Goal: Task Accomplishment & Management: Use online tool/utility

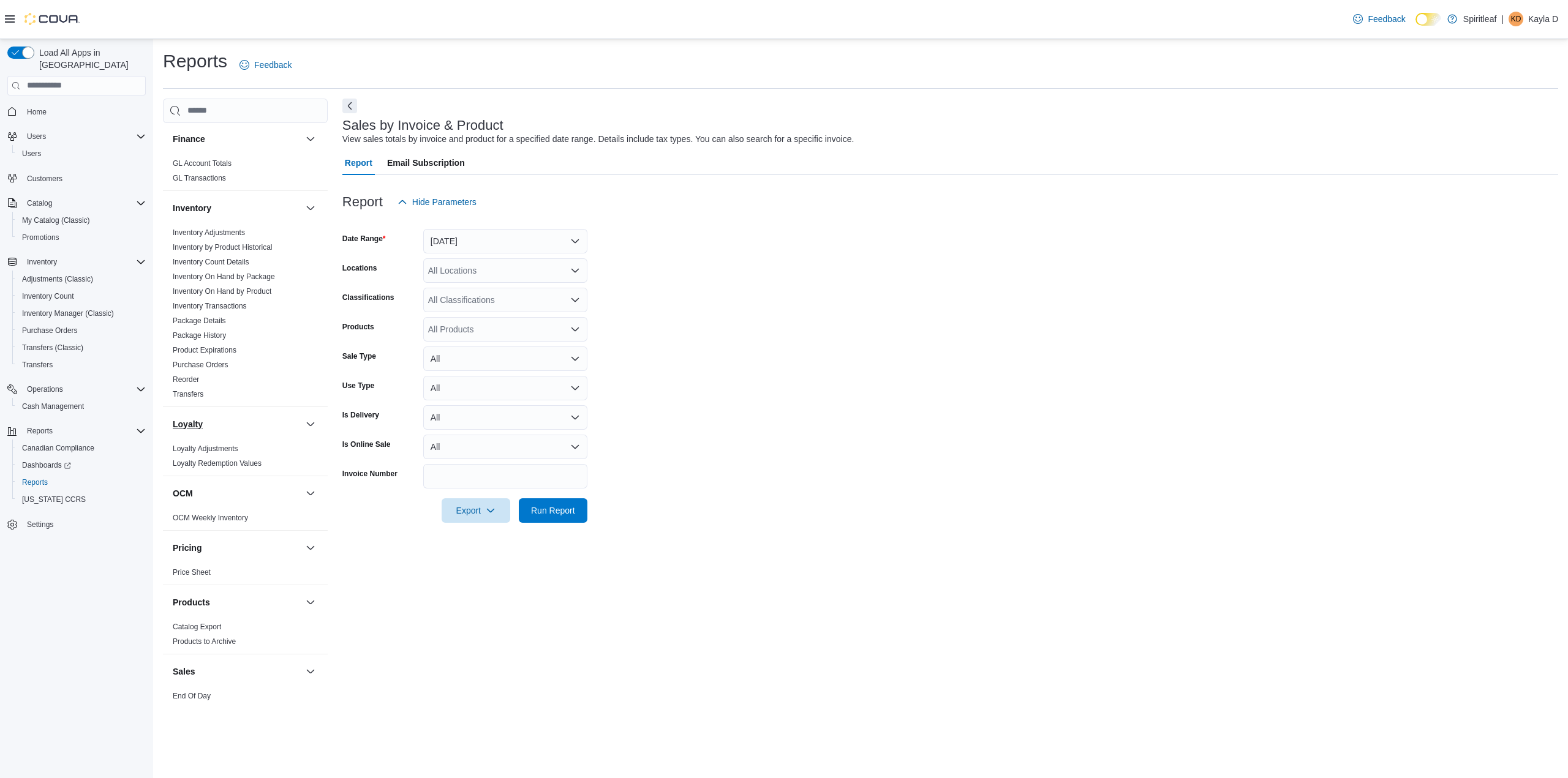
scroll to position [436, 0]
click at [186, 354] on span "Reorder" at bounding box center [245, 359] width 155 height 14
click at [187, 355] on link "Reorder" at bounding box center [185, 359] width 26 height 9
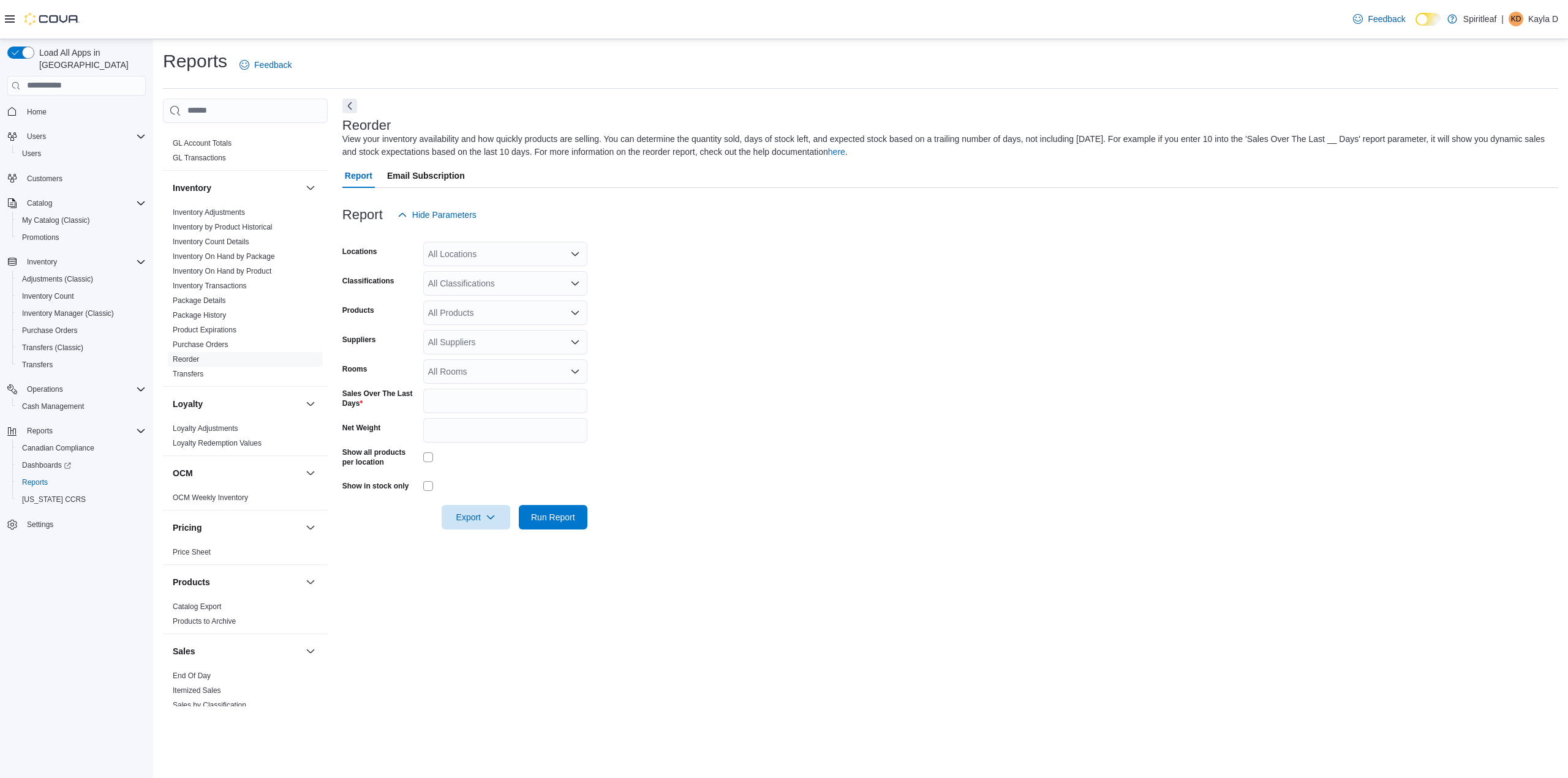
click at [459, 255] on div "All Locations" at bounding box center [505, 255] width 164 height 25
type input "***"
click at [473, 266] on button "103 - [GEOGRAPHIC_DATA]" at bounding box center [505, 275] width 164 height 17
click at [678, 279] on form "Locations 103 - [GEOGRAPHIC_DATA] Combo box. Selected. 103 - [GEOGRAPHIC_DATA].…" at bounding box center [950, 378] width 1216 height 303
click at [504, 284] on div "All Classifications" at bounding box center [505, 283] width 164 height 25
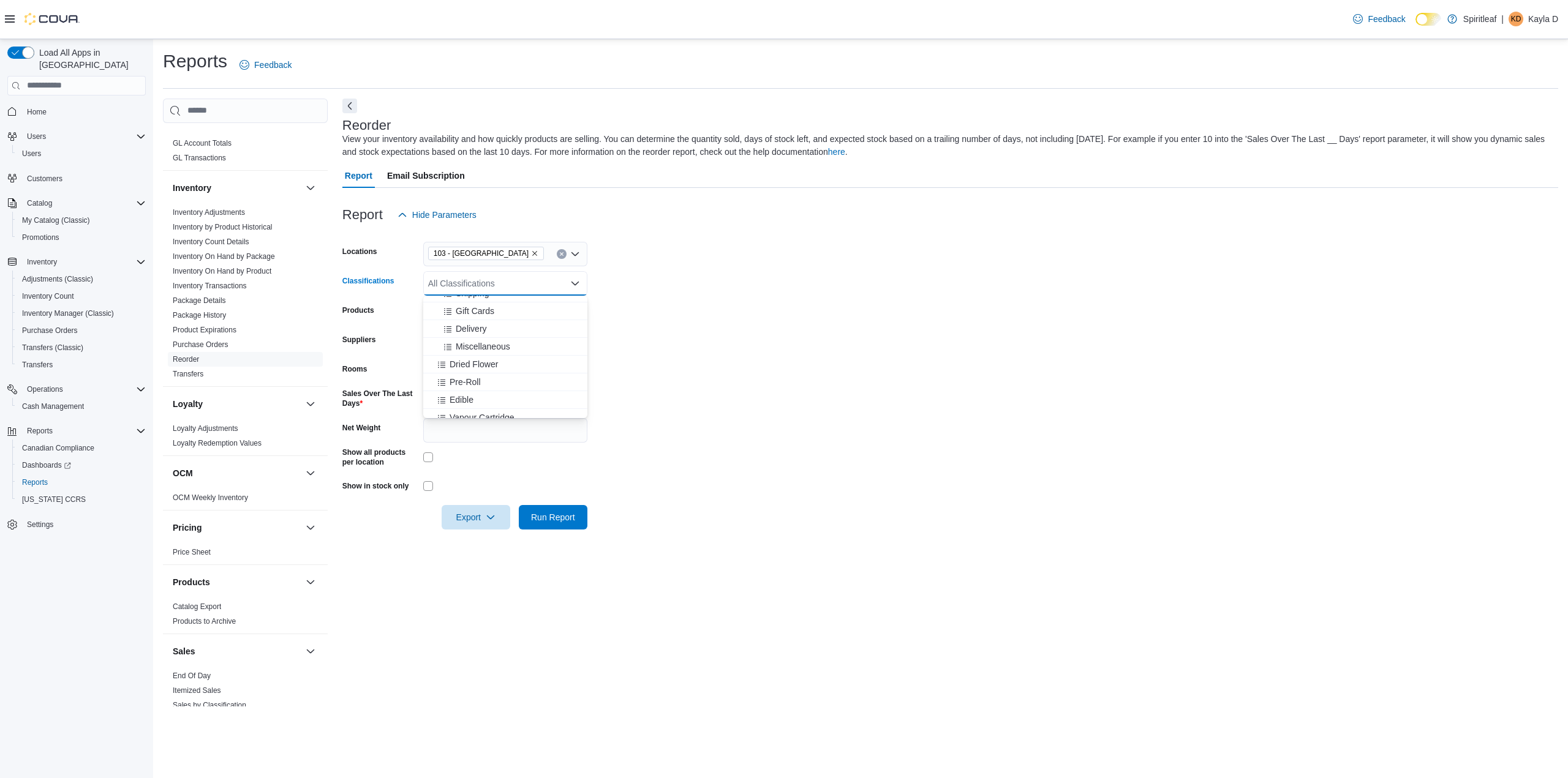
scroll to position [183, 0]
click at [504, 349] on div "Dried Flower" at bounding box center [505, 352] width 150 height 12
click at [504, 349] on div "Pre-Roll" at bounding box center [493, 352] width 126 height 12
click at [504, 349] on div "Edible" at bounding box center [493, 352] width 126 height 12
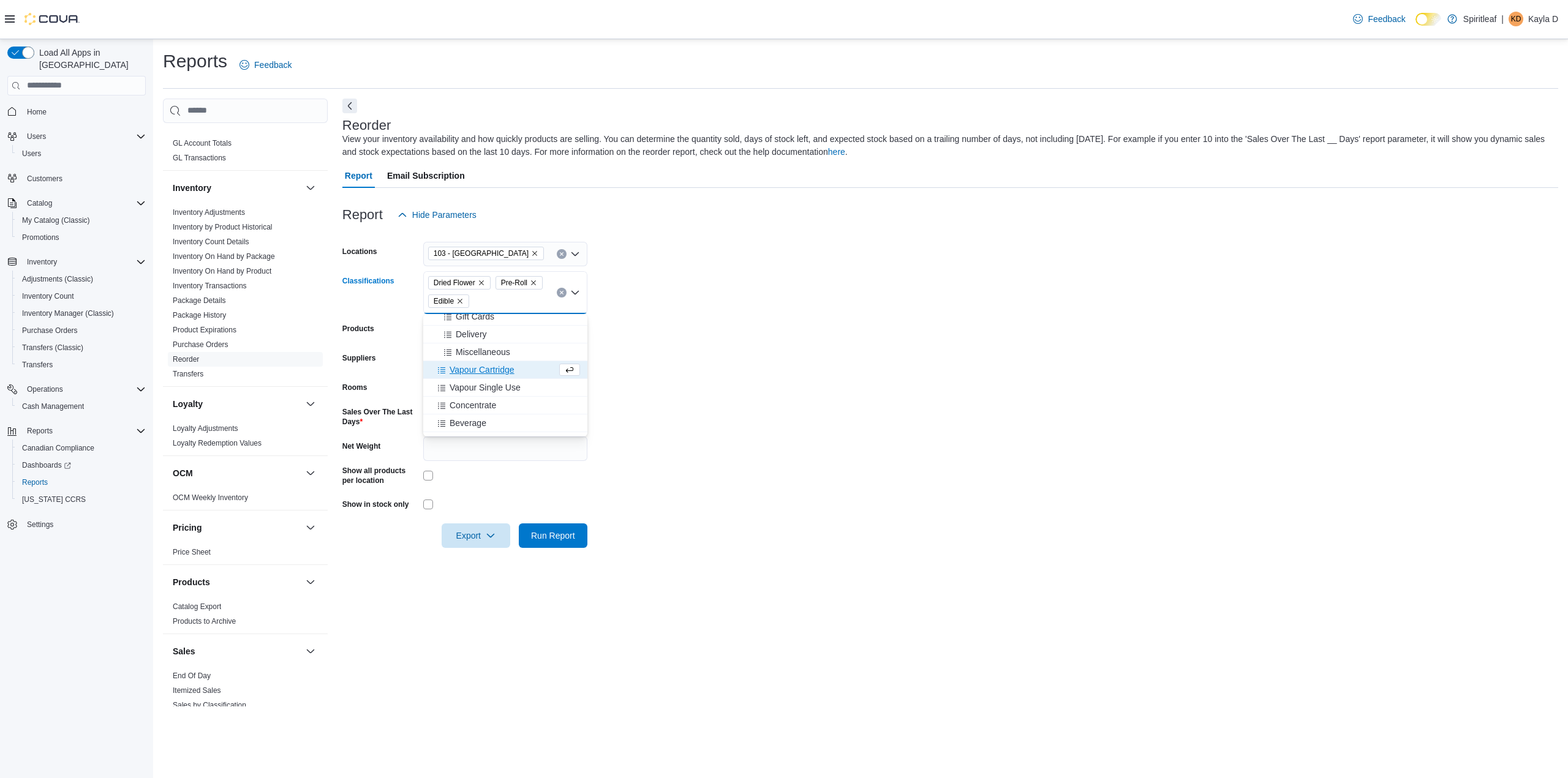
click at [504, 349] on span "Miscellaneous" at bounding box center [482, 352] width 55 height 12
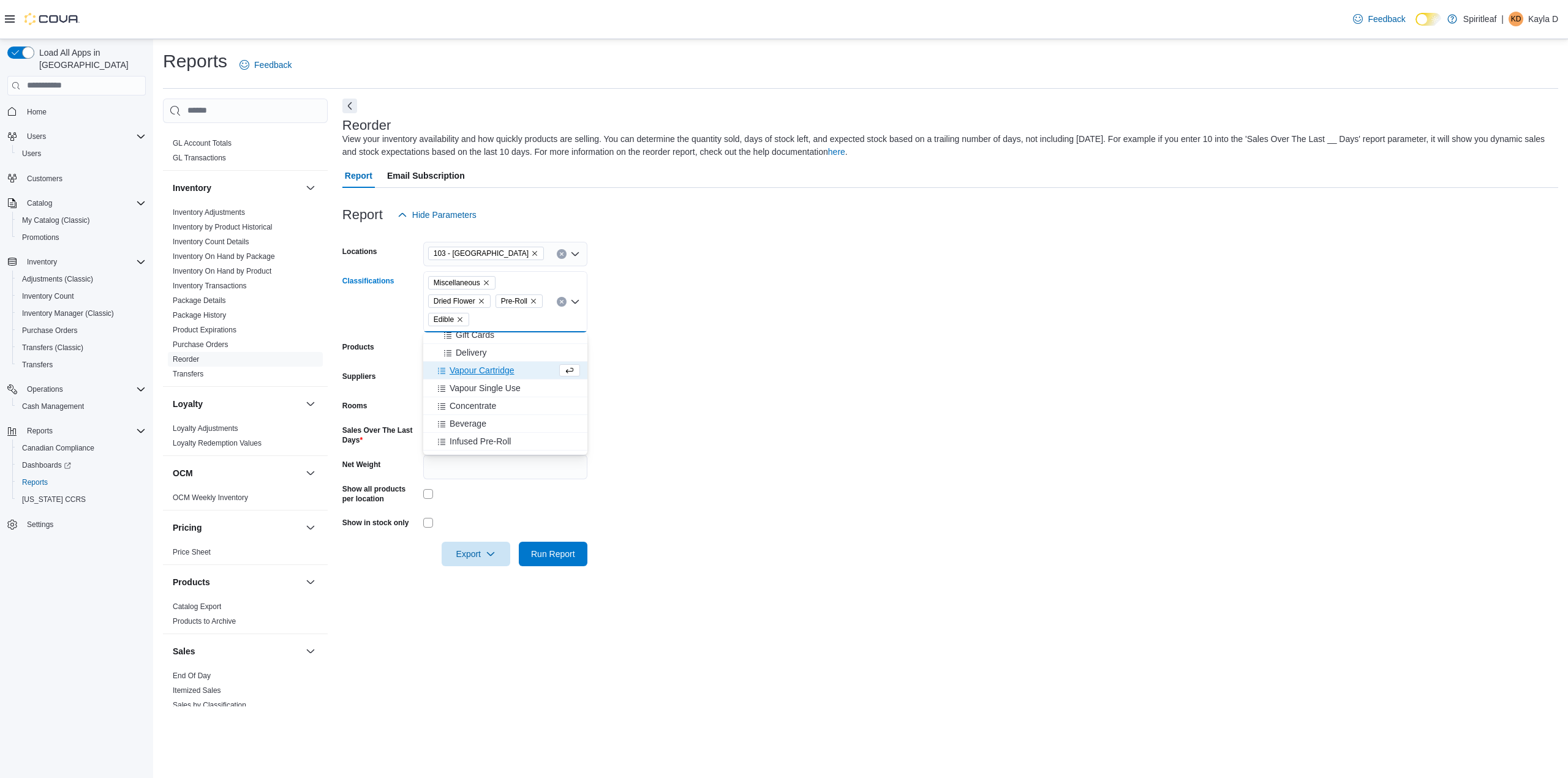
click at [502, 377] on button "Vapour Cartridge" at bounding box center [505, 371] width 164 height 17
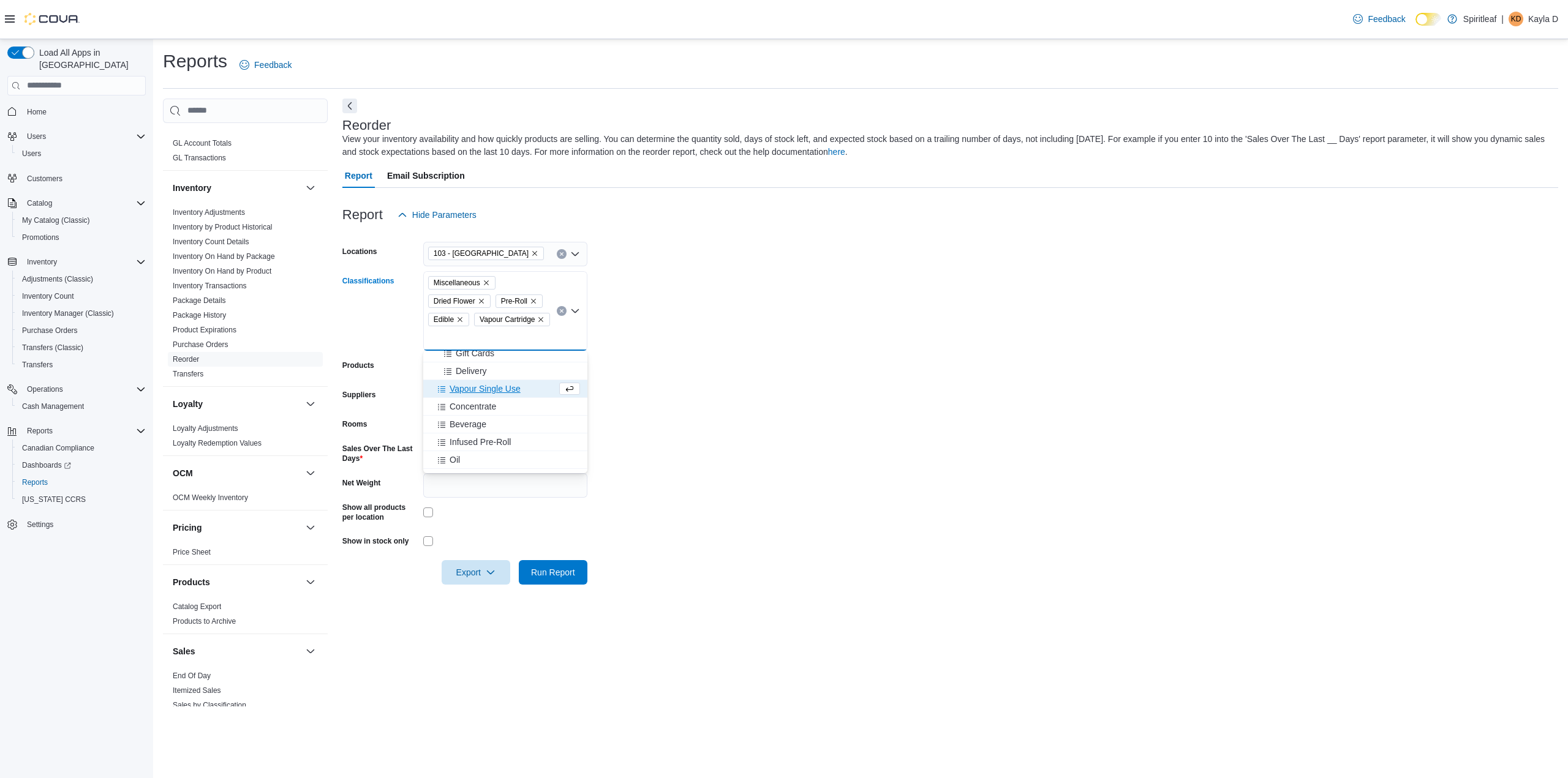
click at [503, 393] on span "Vapour Single Use" at bounding box center [485, 389] width 71 height 12
click at [497, 405] on div "Concentrate" at bounding box center [493, 407] width 126 height 12
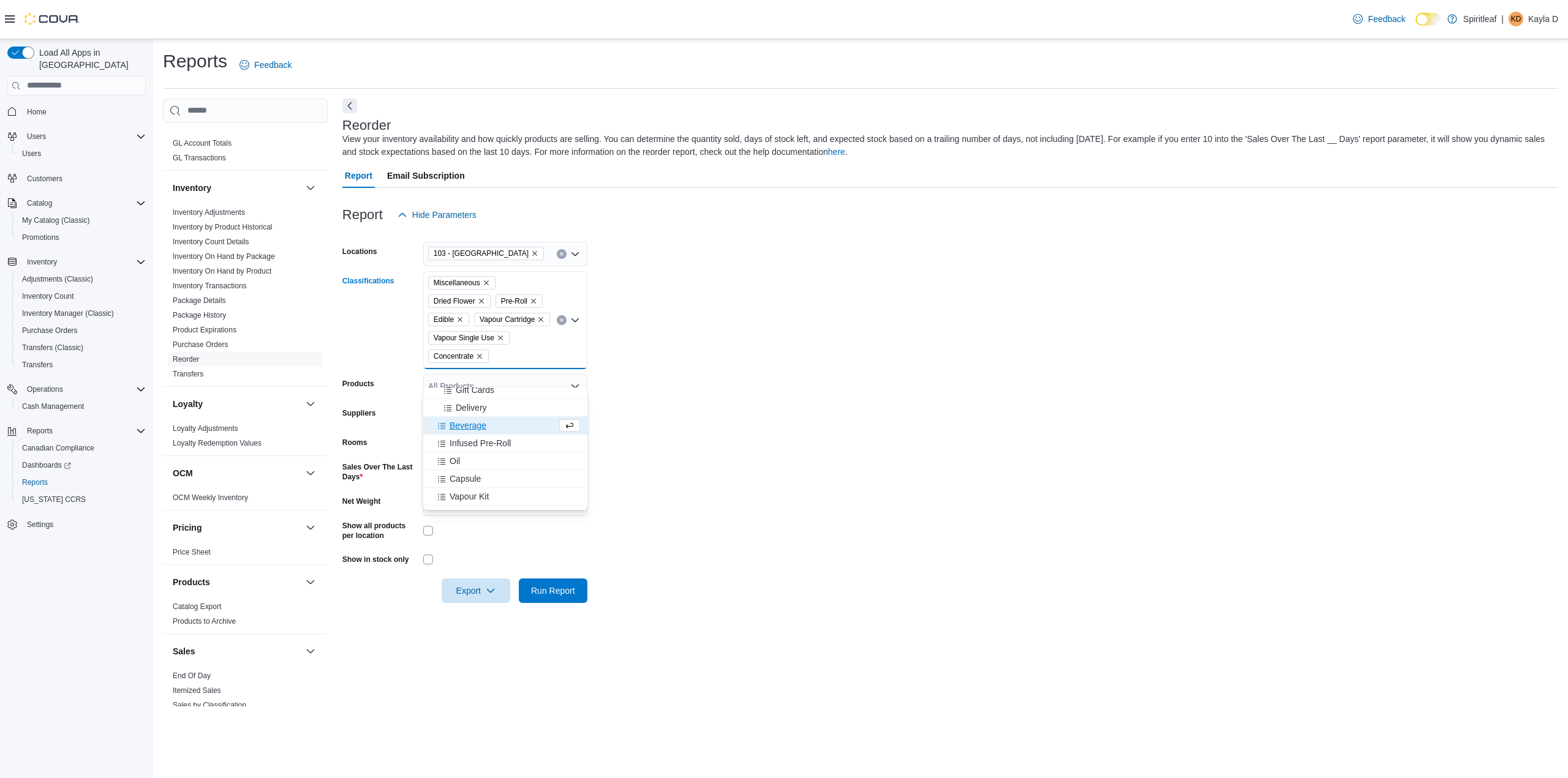
click at [492, 422] on div "Beverage" at bounding box center [493, 425] width 126 height 12
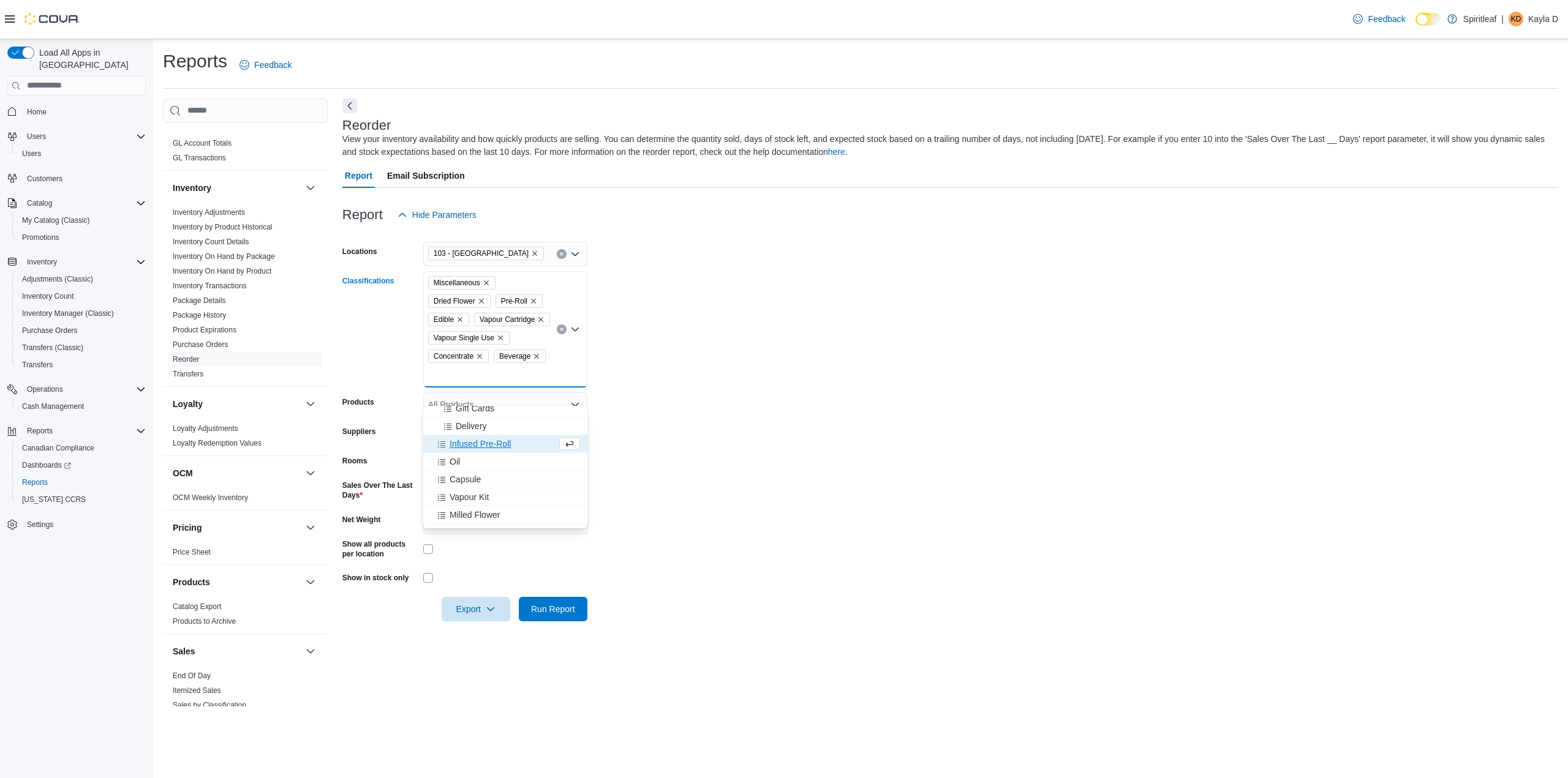
click at [490, 444] on span "Infused Pre-Roll" at bounding box center [480, 444] width 61 height 12
click at [487, 447] on div "Oil" at bounding box center [493, 444] width 126 height 12
click at [487, 447] on div "Capsule" at bounding box center [493, 444] width 126 height 12
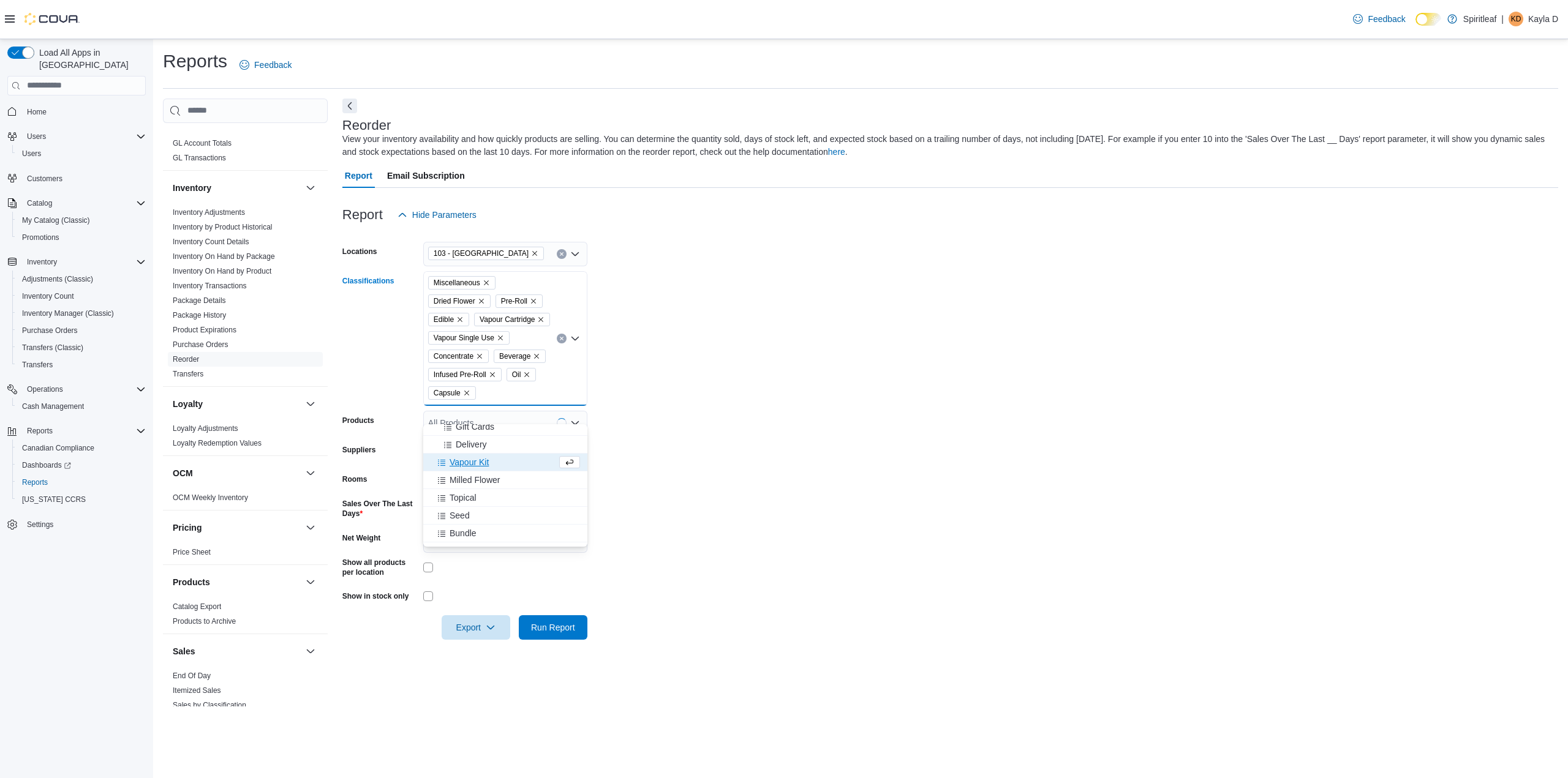
click at [495, 464] on div "Vapour Kit" at bounding box center [493, 462] width 126 height 12
click at [497, 467] on span "Milled Flower" at bounding box center [475, 462] width 50 height 12
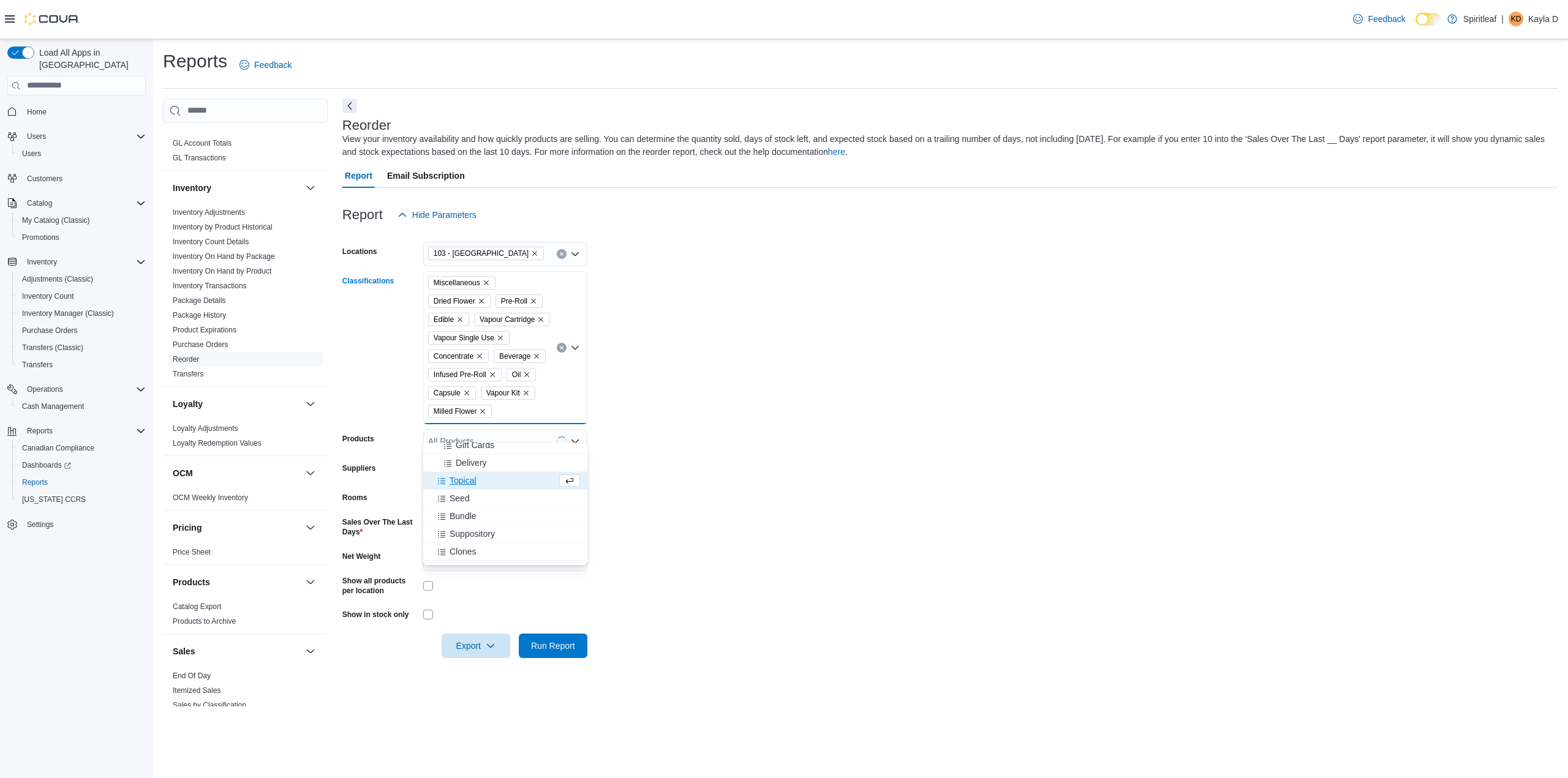
click at [497, 482] on div "Topical" at bounding box center [493, 480] width 126 height 12
click at [494, 505] on button "Bundle" at bounding box center [505, 498] width 164 height 17
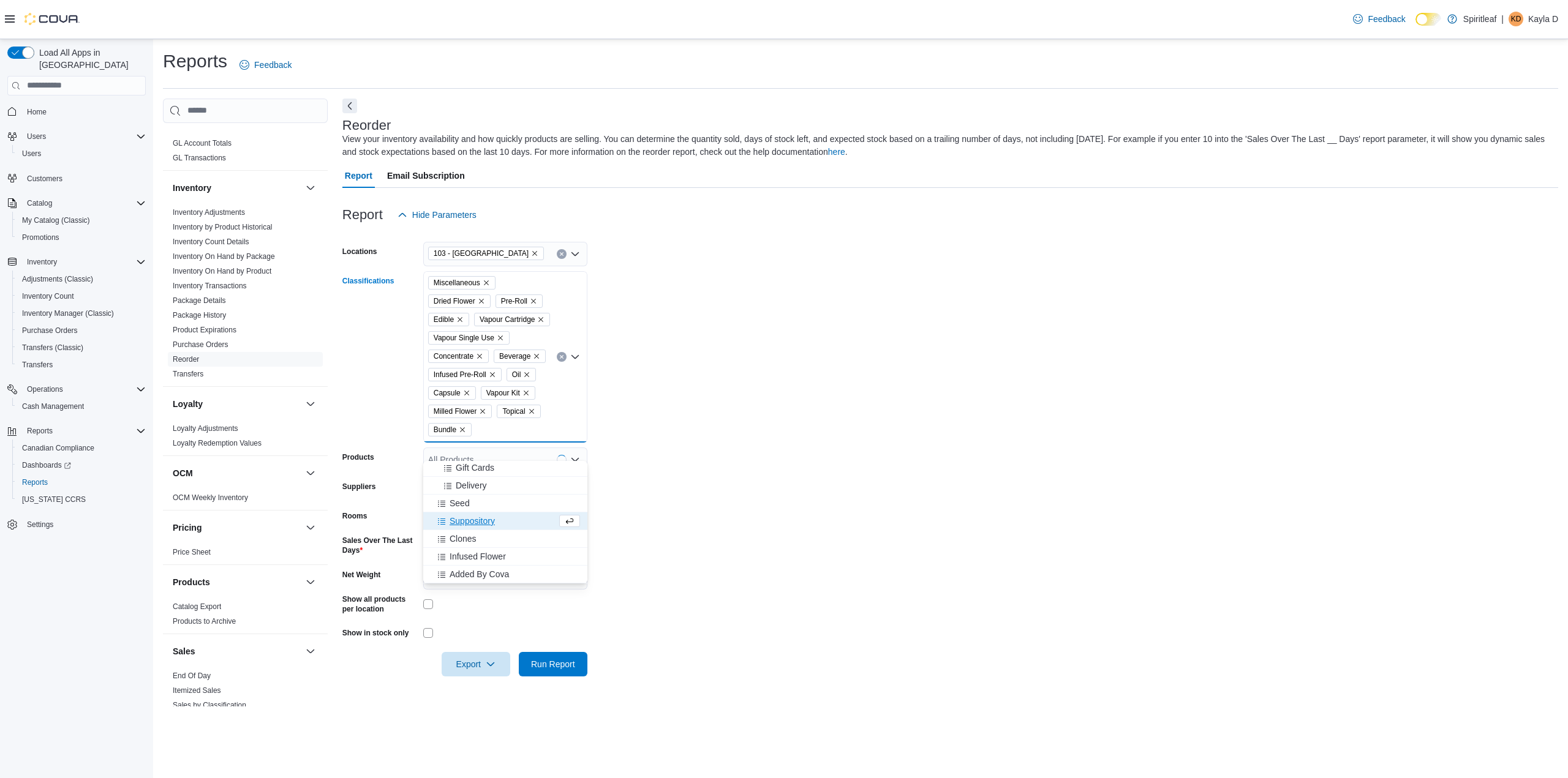
scroll to position [180, 0]
click at [525, 553] on div "Infused Flower" at bounding box center [505, 556] width 150 height 12
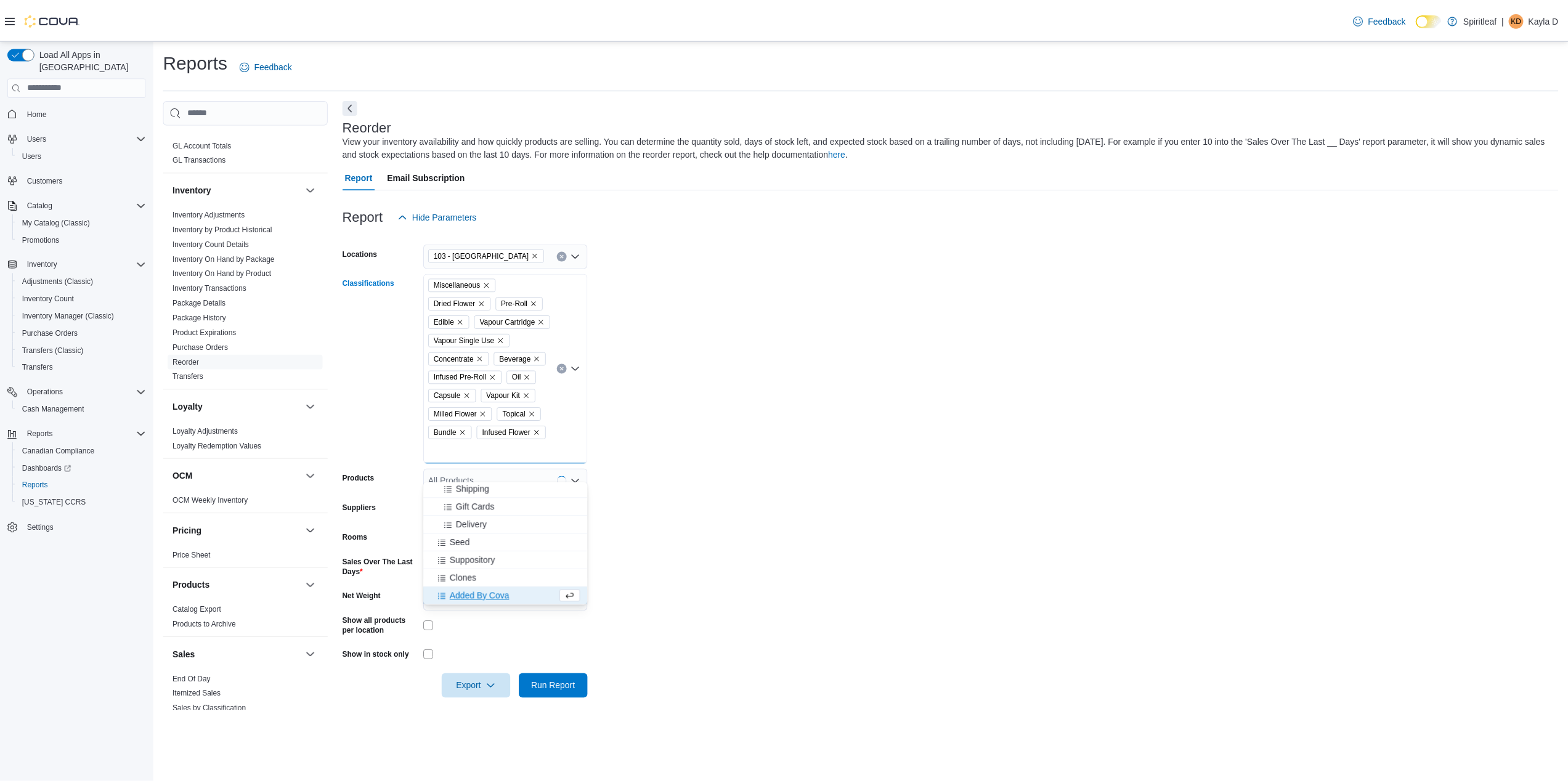
scroll to position [162, 0]
click at [774, 489] on form "Locations 103 - [GEOGRAPHIC_DATA] Classifications Miscellaneous Dried Flower Pr…" at bounding box center [955, 464] width 1223 height 471
click at [491, 286] on icon "Remove Miscellaneous from selection in this group" at bounding box center [489, 284] width 5 height 5
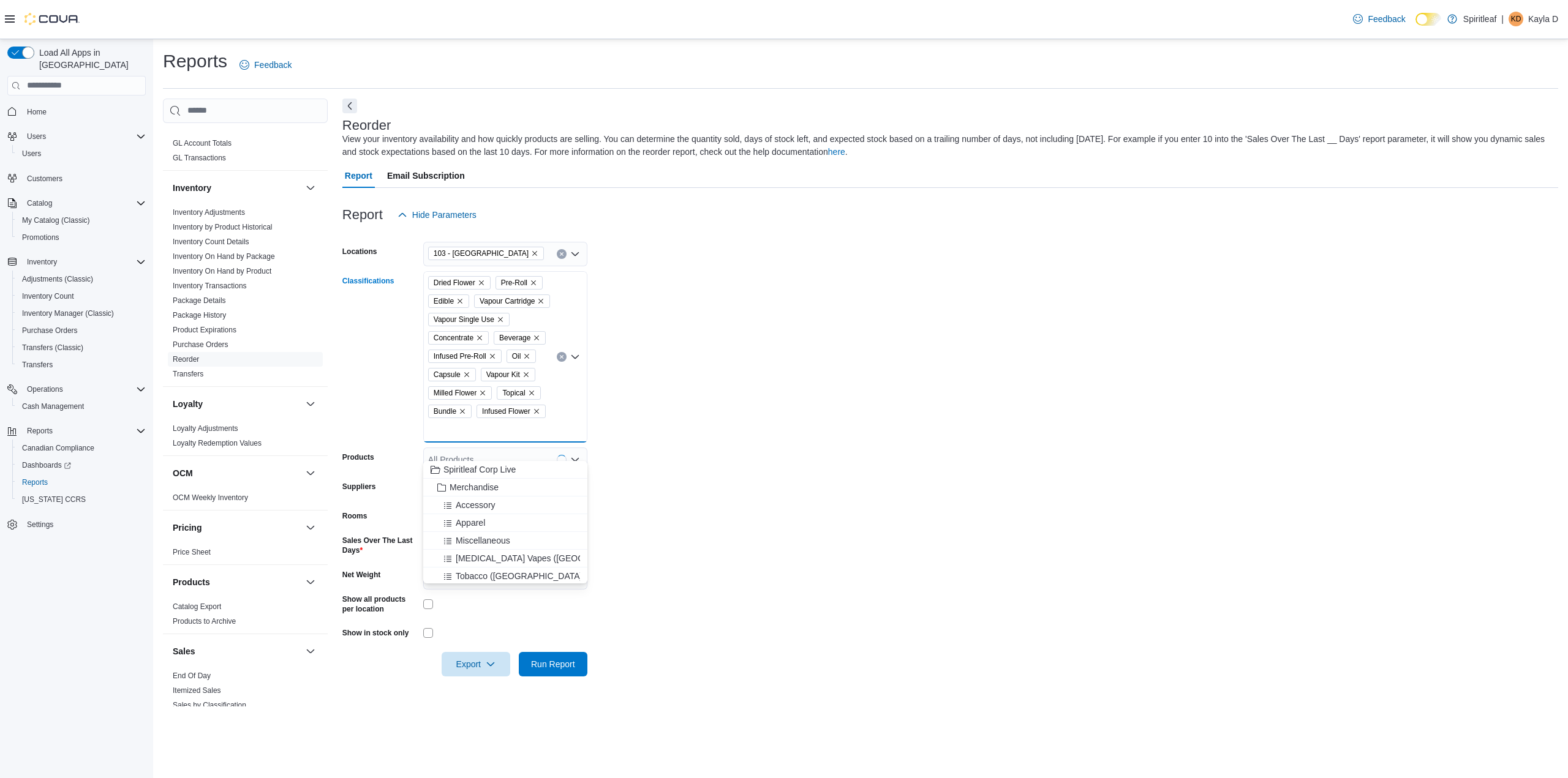
click at [734, 440] on form "Locations 103 - [GEOGRAPHIC_DATA] Classifications Dried Flower Pre-Roll Edible …" at bounding box center [950, 452] width 1216 height 450
click at [517, 560] on input "*" at bounding box center [505, 548] width 164 height 25
type input "*"
click at [674, 602] on form "Locations 103 - [GEOGRAPHIC_DATA] Classifications Dried Flower Pre-Roll Edible …" at bounding box center [950, 452] width 1216 height 450
click at [543, 676] on span "Run Report" at bounding box center [553, 664] width 54 height 25
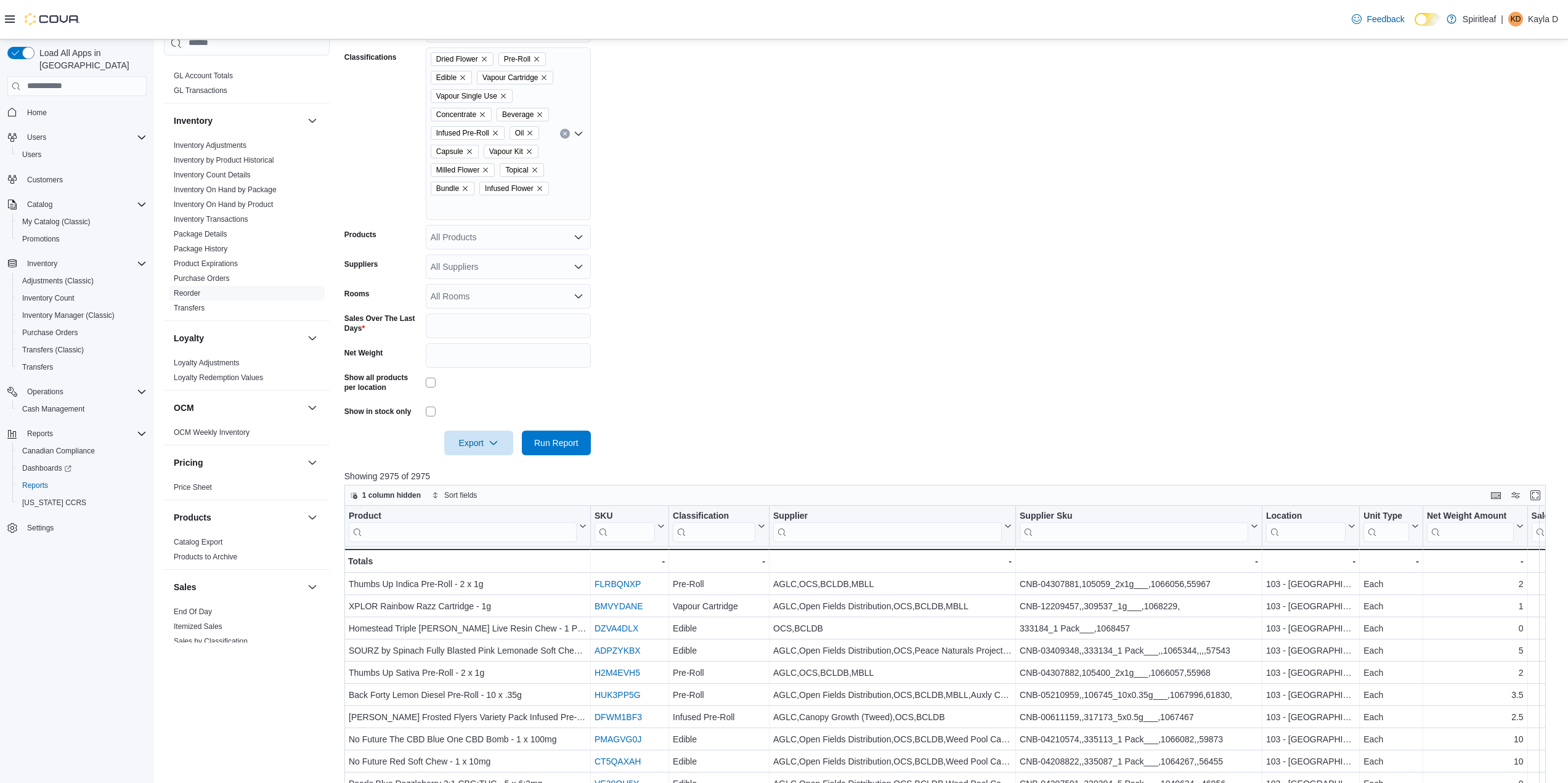
scroll to position [246, 0]
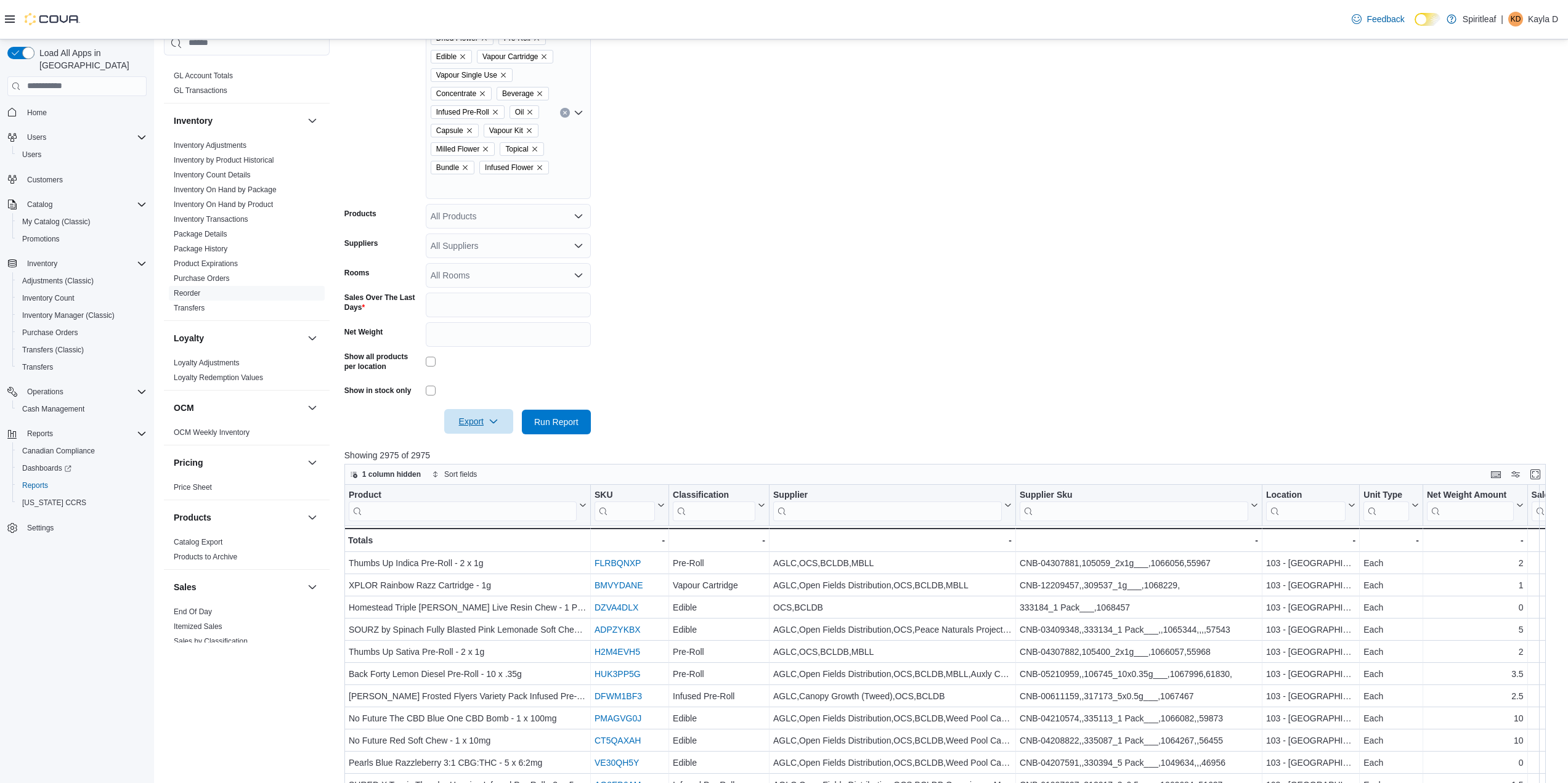
click at [494, 426] on icon "button" at bounding box center [494, 421] width 10 height 10
click at [491, 462] on span "Export to Excel" at bounding box center [480, 465] width 55 height 10
